Goal: Information Seeking & Learning: Check status

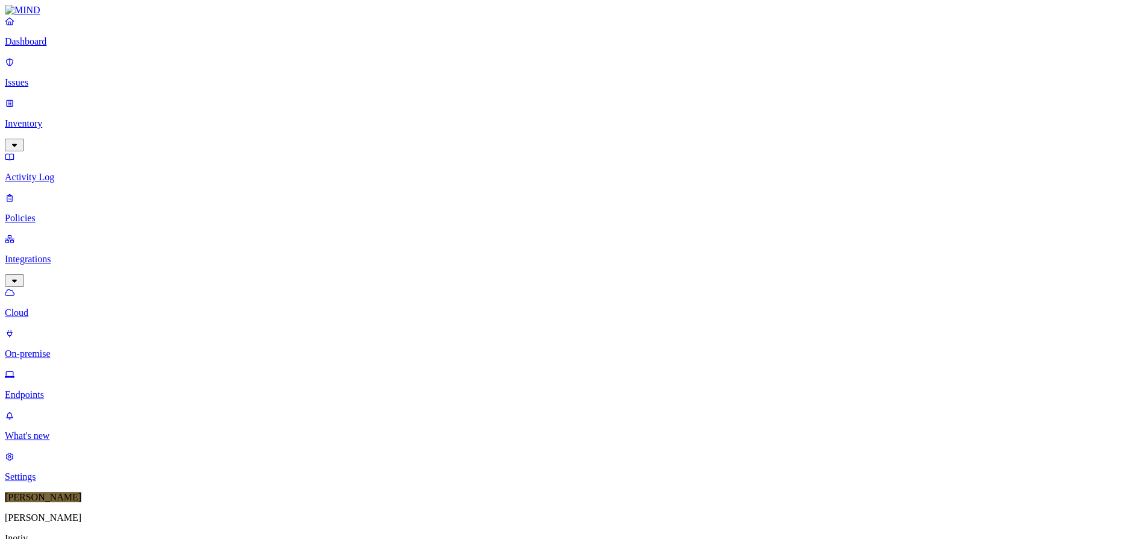
click at [420, 108] on button "button" at bounding box center [425, 110] width 10 height 4
click at [420, 101] on button "button" at bounding box center [425, 107] width 10 height 13
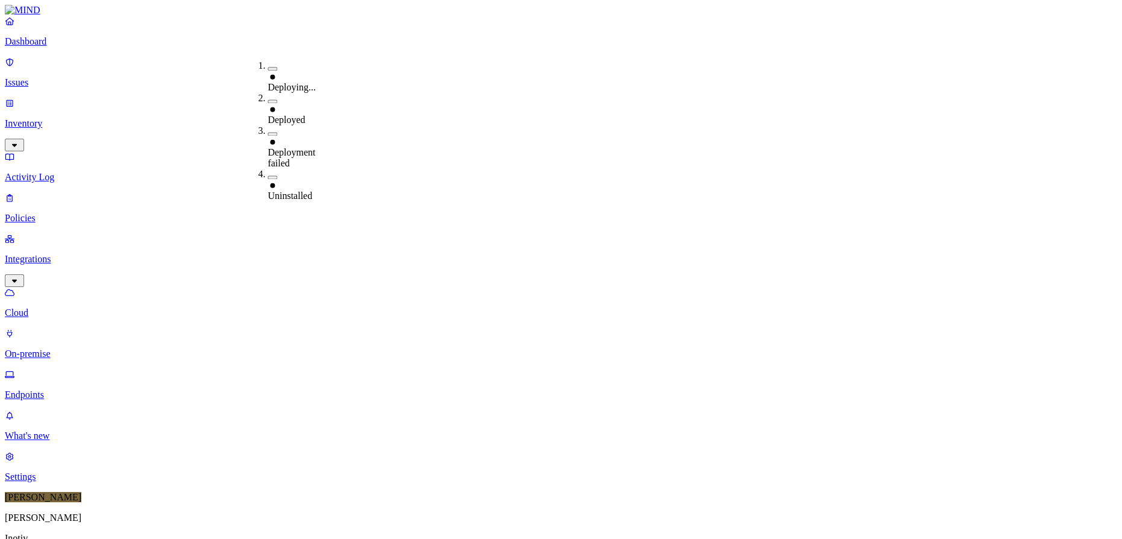
click at [268, 175] on button "button" at bounding box center [273, 177] width 10 height 4
click at [268, 169] on button "button" at bounding box center [273, 175] width 10 height 13
click at [354, 125] on div "Paused" at bounding box center [354, 141] width 0 height 33
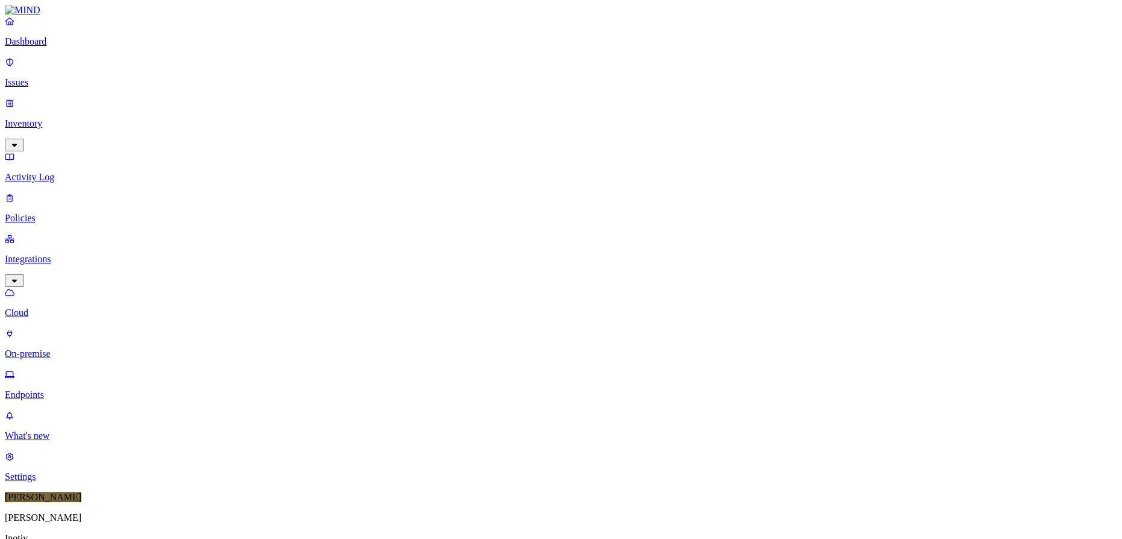
click at [360, 140] on icon at bounding box center [359, 144] width 10 height 8
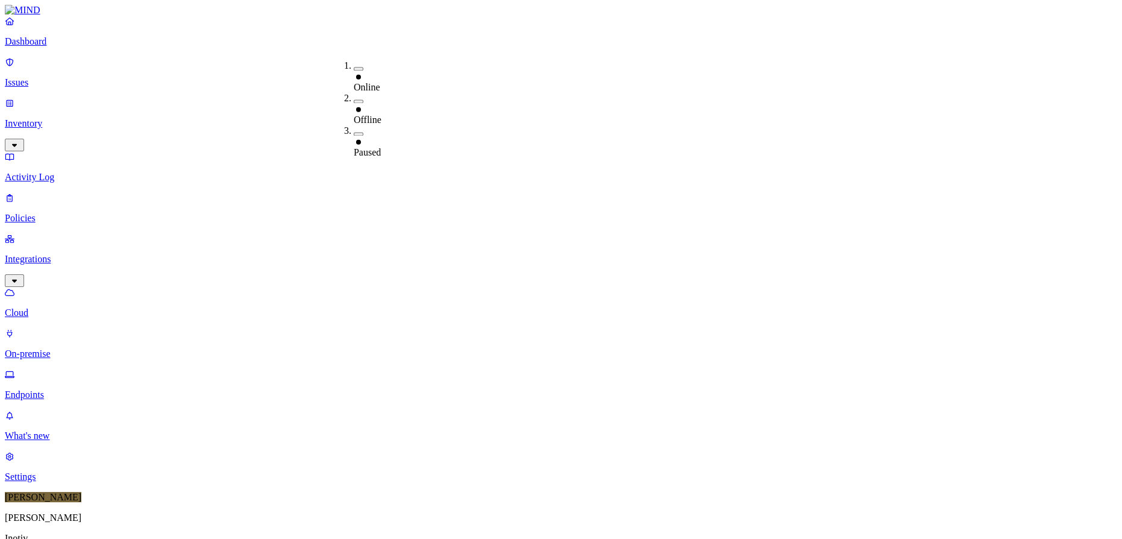
type input "[PERSON_NAME][EMAIL_ADDRESS][PERSON_NAME][DOMAIN_NAME]"
